Goal: Task Accomplishment & Management: Use online tool/utility

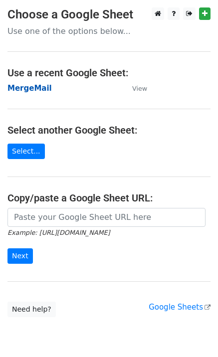
click at [37, 91] on strong "MergeMail" at bounding box center [29, 88] width 44 height 9
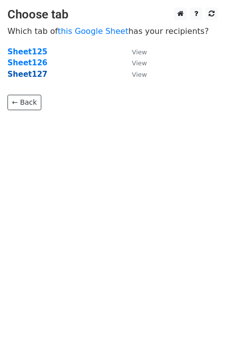
click at [30, 77] on strong "Sheet127" at bounding box center [27, 74] width 40 height 9
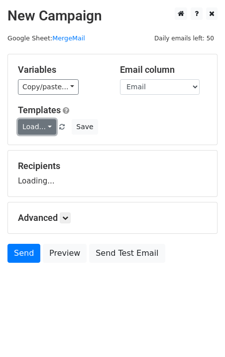
click at [42, 129] on link "Load..." at bounding box center [37, 126] width 38 height 15
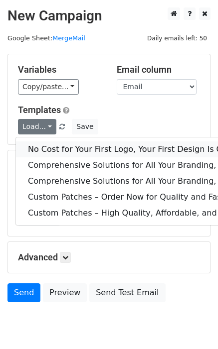
click at [54, 145] on link "No Cost for Your First Logo, Your First Design Is On Us!" at bounding box center [203, 150] width 375 height 16
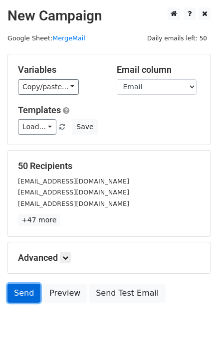
click at [21, 293] on link "Send" at bounding box center [23, 293] width 33 height 19
